Goal: Task Accomplishment & Management: Manage account settings

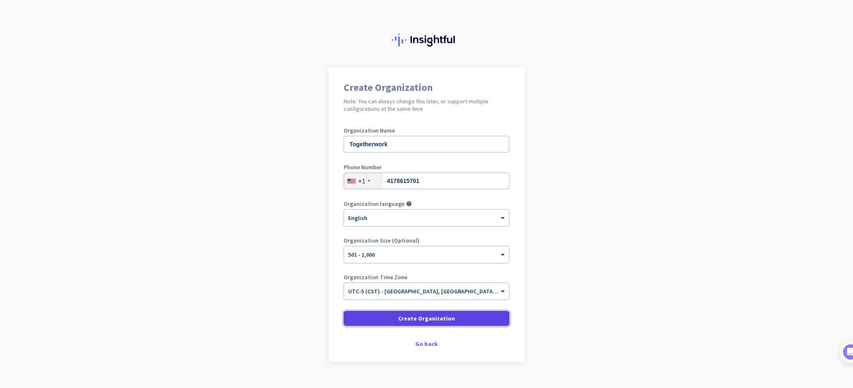
click at [425, 319] on span "Create Organization" at bounding box center [426, 318] width 57 height 8
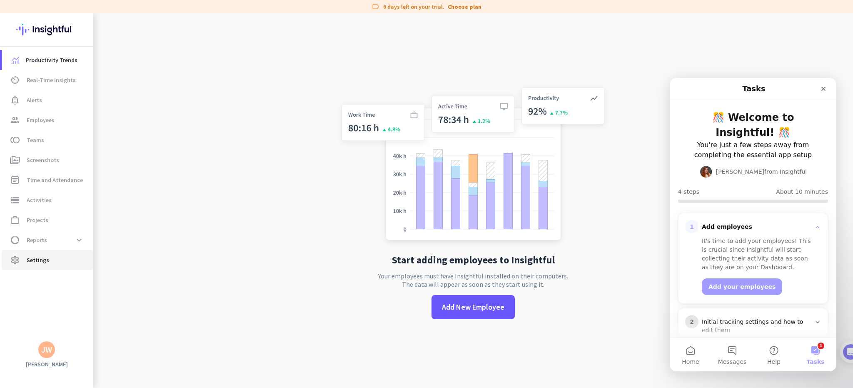
click at [39, 259] on span "Settings" at bounding box center [38, 260] width 22 height 10
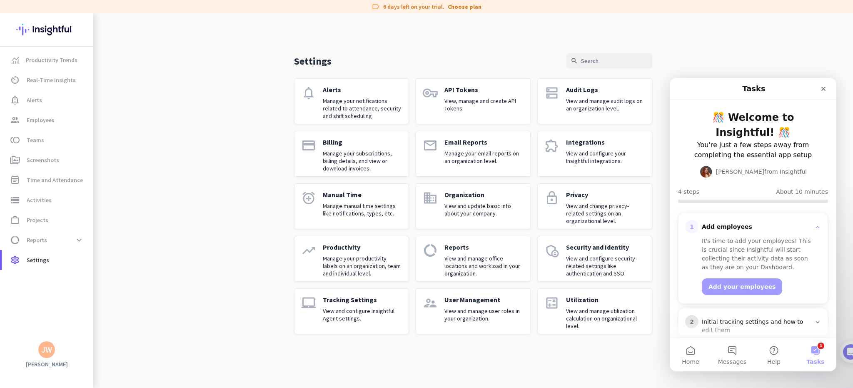
click at [485, 321] on p "View and manage user roles in your organization." at bounding box center [483, 314] width 79 height 15
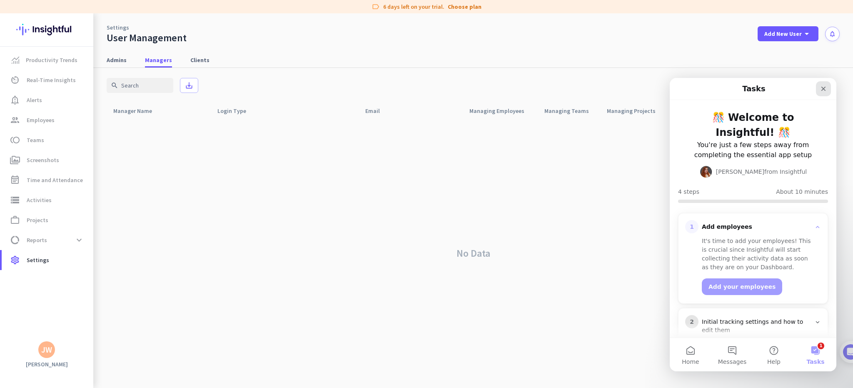
click at [821, 87] on icon "Close" at bounding box center [823, 89] width 5 height 5
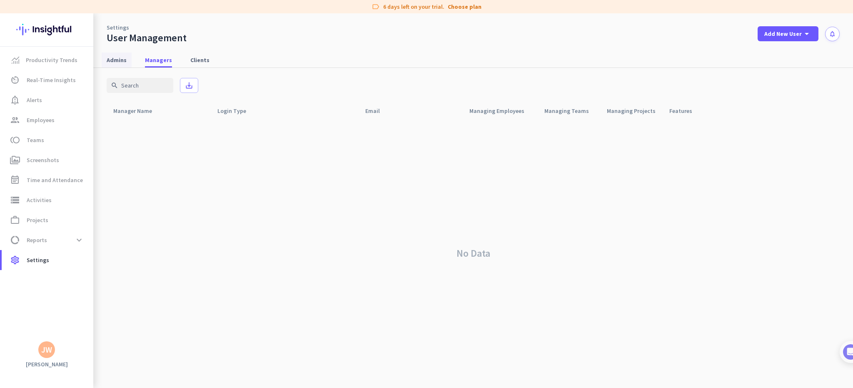
click at [122, 60] on span "Admins" at bounding box center [117, 60] width 20 height 8
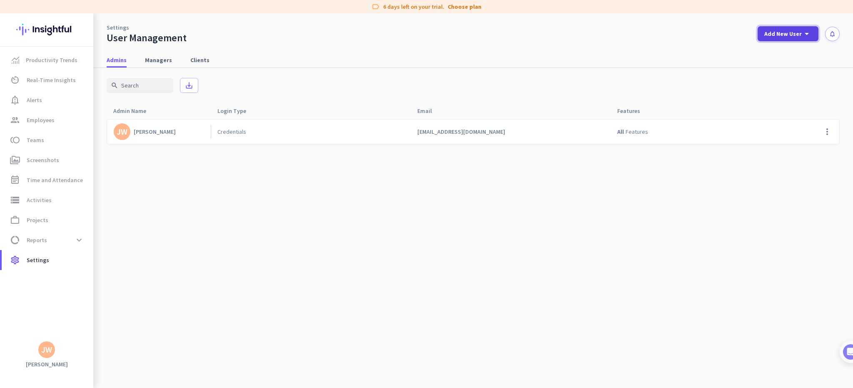
click at [791, 34] on span "Add New User" at bounding box center [782, 34] width 37 height 8
click at [789, 51] on div "Admin" at bounding box center [787, 52] width 19 height 8
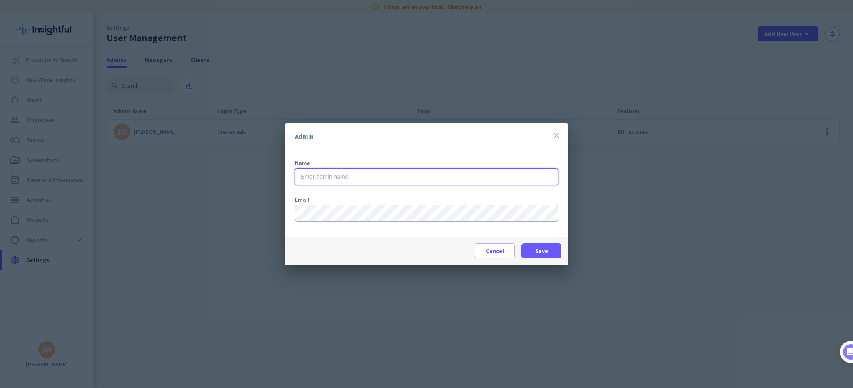
click at [317, 175] on input "text" at bounding box center [426, 176] width 263 height 17
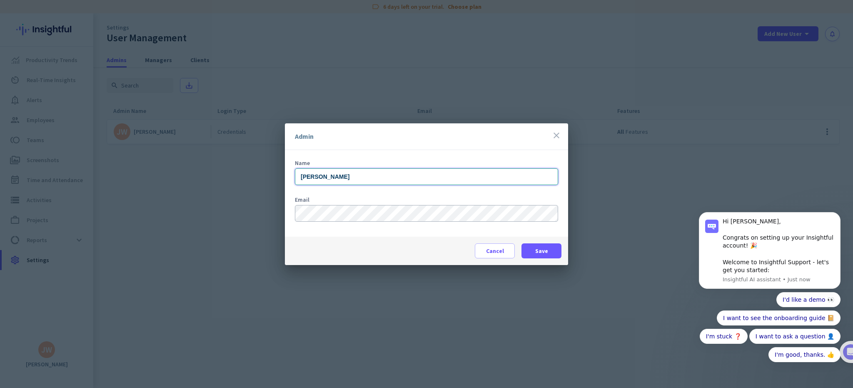
type input "[PERSON_NAME]"
click at [541, 249] on span "Save" at bounding box center [541, 250] width 13 height 8
